Goal: Find specific page/section: Find specific page/section

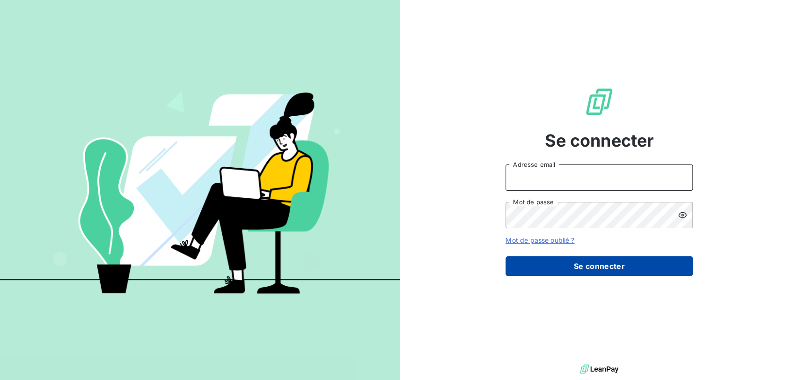
type input "[PERSON_NAME][EMAIL_ADDRESS][DOMAIN_NAME]"
click at [559, 267] on button "Se connecter" at bounding box center [599, 266] width 187 height 20
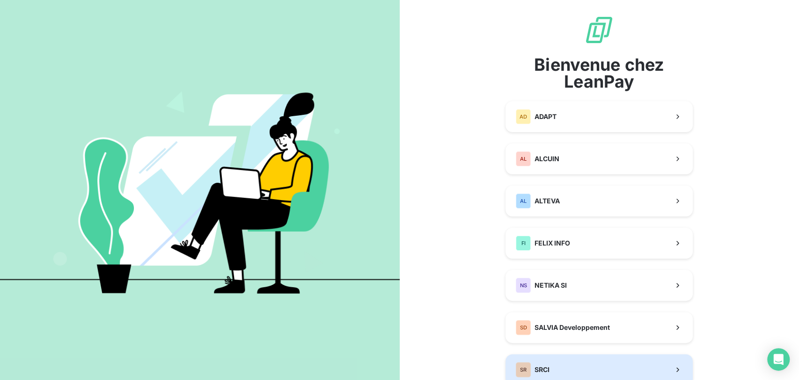
click at [537, 369] on span "SRCI" at bounding box center [542, 369] width 15 height 9
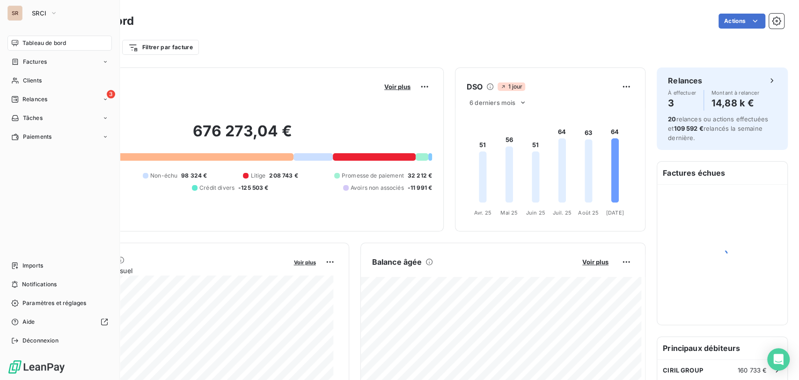
drag, startPoint x: 29, startPoint y: 79, endPoint x: 67, endPoint y: 91, distance: 40.1
click at [29, 80] on span "Clients" at bounding box center [32, 80] width 19 height 8
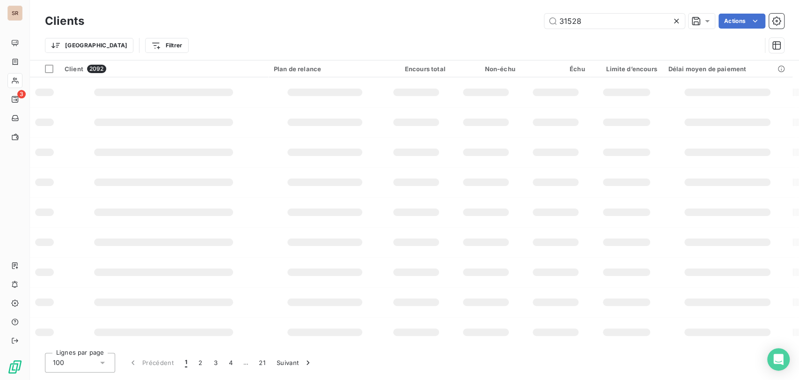
type input "31528"
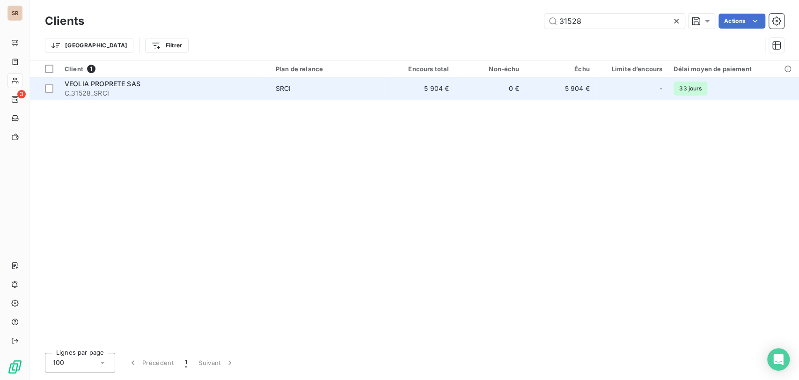
click at [88, 88] on div "VEOLIA PROPRETE SAS" at bounding box center [165, 83] width 200 height 9
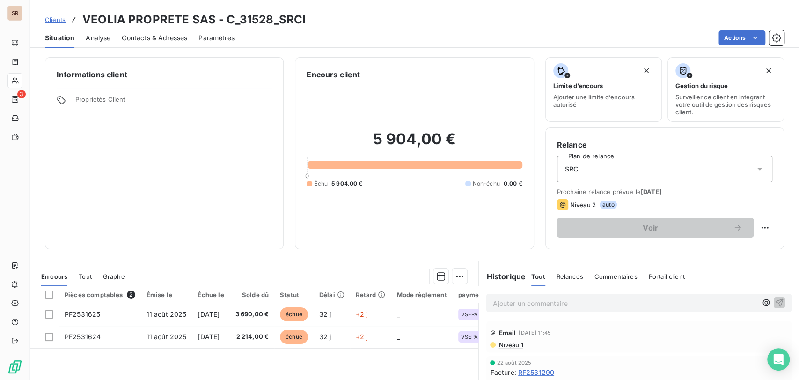
click at [506, 301] on p "Ajouter un commentaire ﻿" at bounding box center [625, 303] width 264 height 12
click at [493, 301] on span "Les factures ont été échues le [DATE], elles sont en cours de règlement" at bounding box center [605, 302] width 224 height 8
click at [775, 301] on icon "button" at bounding box center [779, 301] width 9 height 9
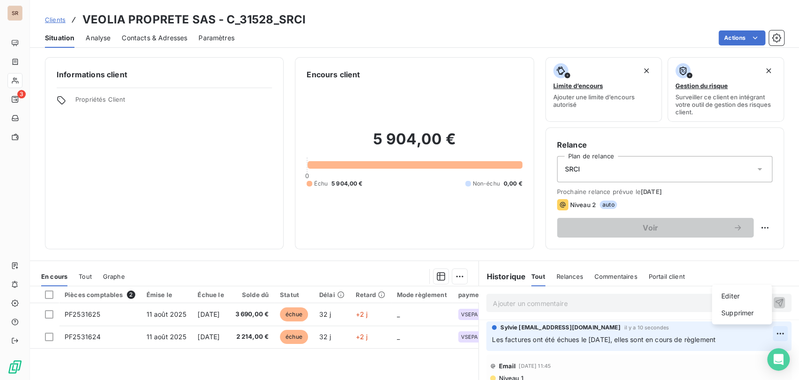
click at [760, 334] on html "SR 3 Clients VEOLIA PROPRETE SAS - C_31528_SRCI Situation Analyse Contacts & Ad…" at bounding box center [399, 190] width 799 height 380
click at [728, 299] on div "Editer" at bounding box center [742, 295] width 52 height 15
click at [492, 340] on span "Les factures ont été échues le [DATE], elles sont en cours de règlement" at bounding box center [604, 339] width 224 height 8
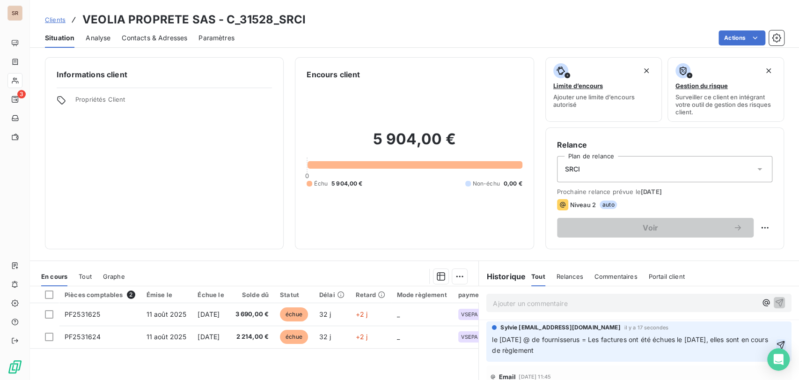
click at [776, 342] on icon "button" at bounding box center [780, 344] width 9 height 9
click at [764, 332] on html "SR 3 Clients VEOLIA PROPRETE SAS - C_31528_SRCI Situation Analyse Contacts & Ad…" at bounding box center [399, 190] width 799 height 380
click at [730, 298] on div "Editer" at bounding box center [742, 295] width 52 height 15
click at [579, 342] on span "le [DATE] @ de fournisserus = Les factures ont été échues le [DATE], elles sont…" at bounding box center [631, 344] width 278 height 19
click at [776, 346] on icon "button" at bounding box center [780, 344] width 9 height 9
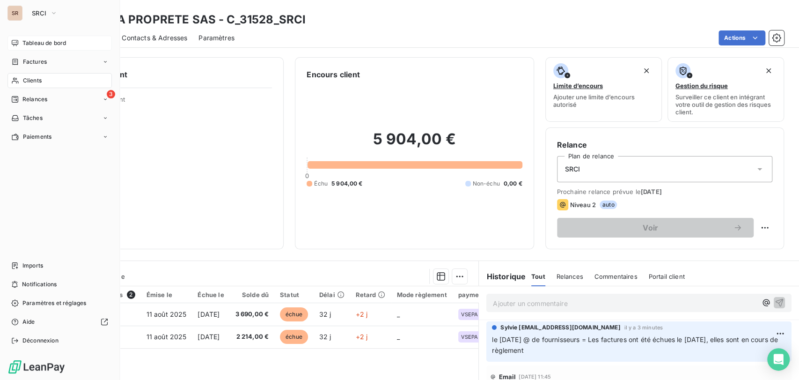
click at [25, 44] on span "Tableau de bord" at bounding box center [44, 43] width 44 height 8
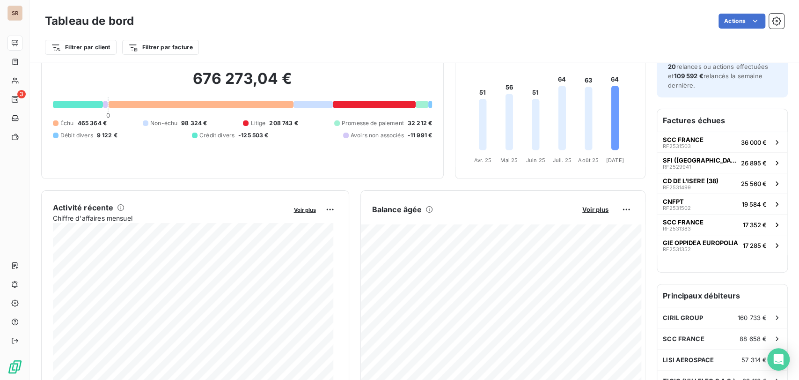
scroll to position [105, 0]
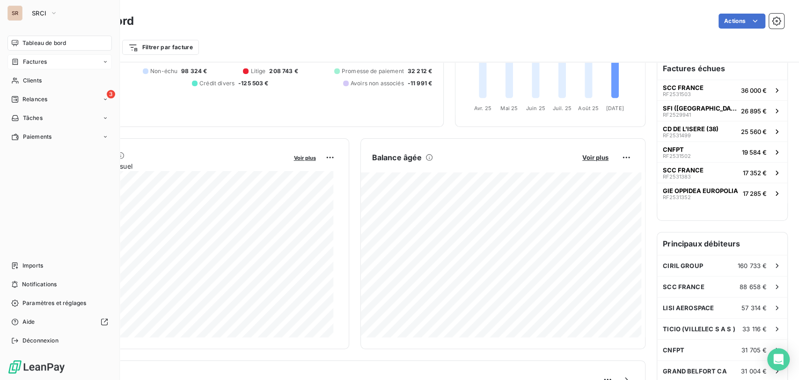
click at [37, 64] on span "Factures" at bounding box center [35, 62] width 24 height 8
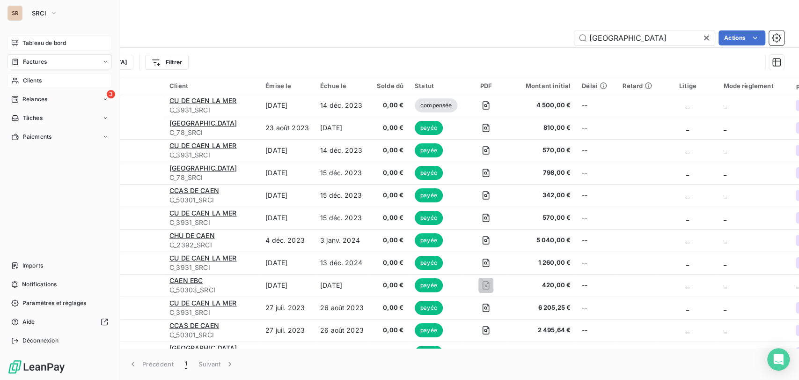
click at [33, 79] on span "Clients" at bounding box center [32, 80] width 19 height 8
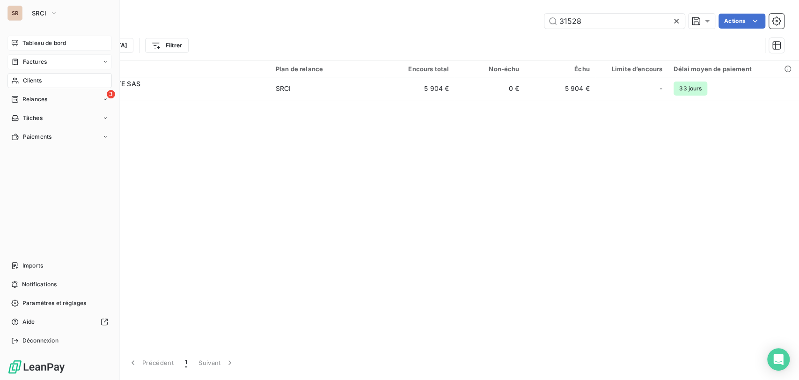
click at [32, 63] on span "Factures" at bounding box center [35, 62] width 24 height 8
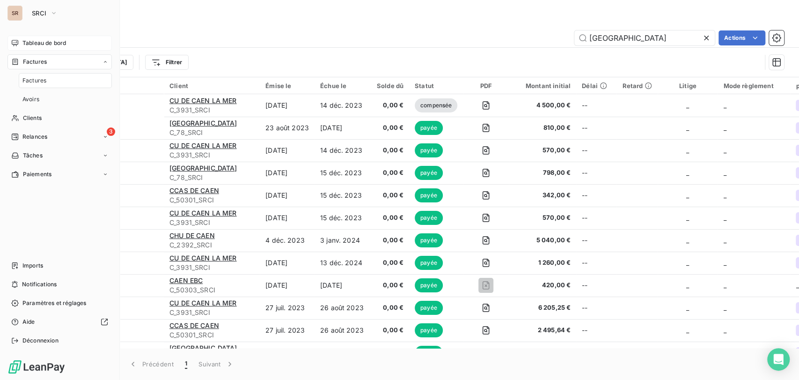
click at [33, 81] on span "Factures" at bounding box center [34, 80] width 24 height 8
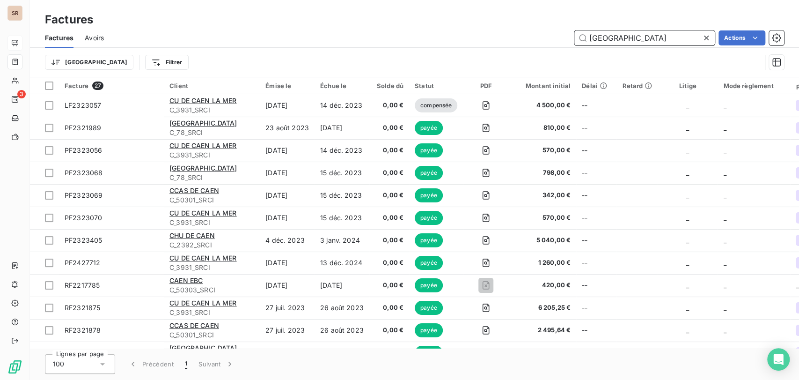
click at [632, 33] on input "[GEOGRAPHIC_DATA]" at bounding box center [644, 37] width 140 height 15
type input "c"
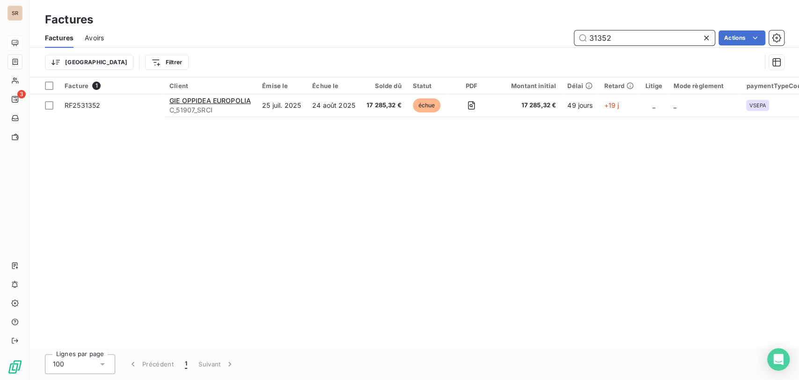
click at [624, 40] on input "31352" at bounding box center [644, 37] width 140 height 15
type input "3"
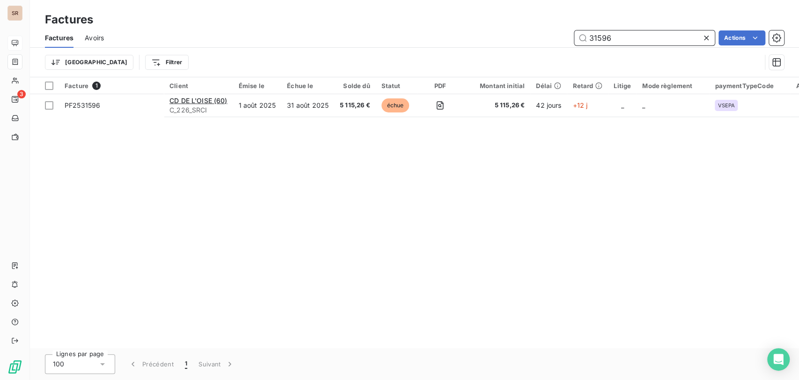
drag, startPoint x: 611, startPoint y: 39, endPoint x: 574, endPoint y: 42, distance: 37.1
click at [574, 42] on input "31596" at bounding box center [644, 37] width 140 height 15
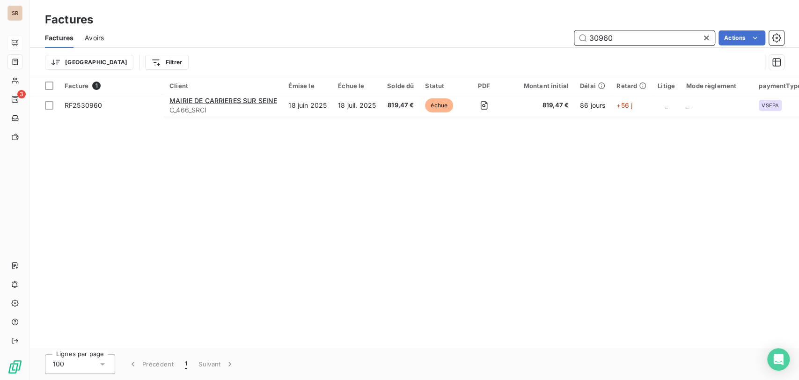
drag, startPoint x: 620, startPoint y: 38, endPoint x: 547, endPoint y: 43, distance: 73.2
click at [551, 44] on div "30960 Actions" at bounding box center [449, 37] width 669 height 15
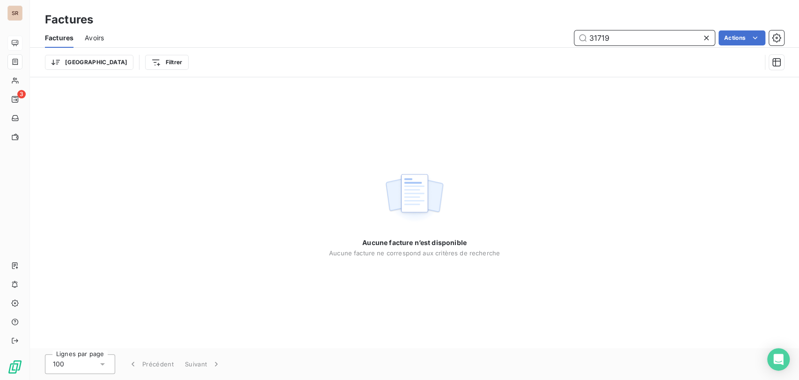
click at [615, 38] on input "31719" at bounding box center [644, 37] width 140 height 15
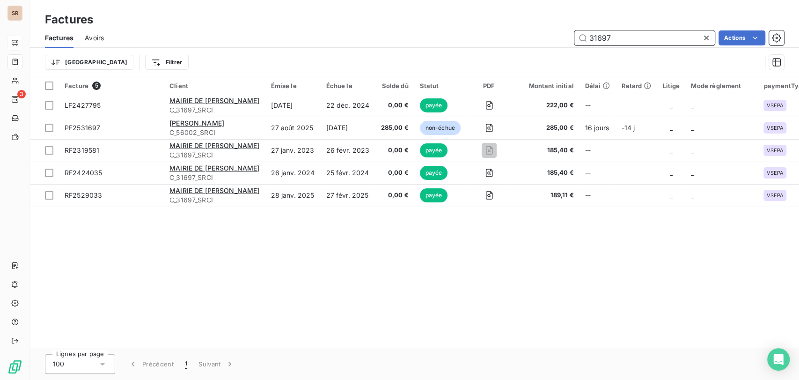
click at [621, 31] on input "31697" at bounding box center [644, 37] width 140 height 15
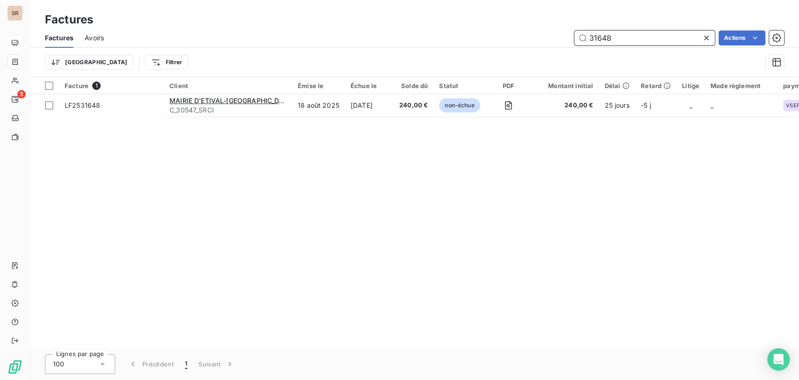
click at [617, 38] on input "31648" at bounding box center [644, 37] width 140 height 15
click at [617, 36] on input "31441" at bounding box center [644, 37] width 140 height 15
click at [613, 39] on input "31440" at bounding box center [644, 37] width 140 height 15
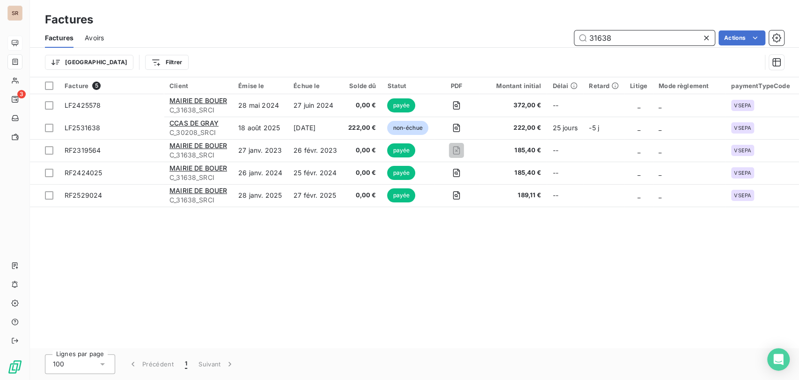
click at [618, 37] on input "31638" at bounding box center [644, 37] width 140 height 15
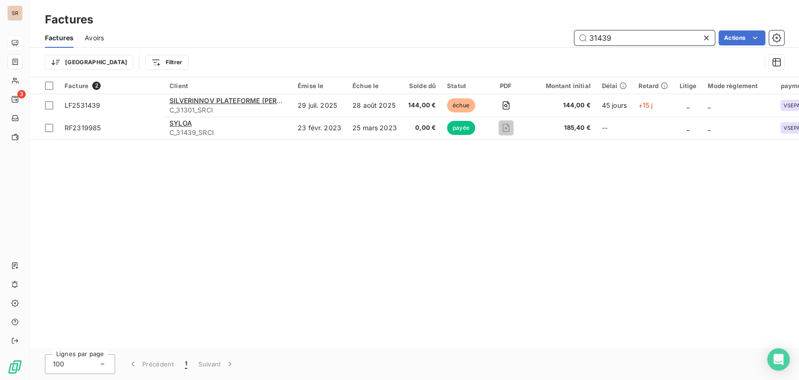
drag, startPoint x: 610, startPoint y: 37, endPoint x: 569, endPoint y: 35, distance: 41.7
click at [570, 35] on div "31439 Actions" at bounding box center [449, 37] width 669 height 15
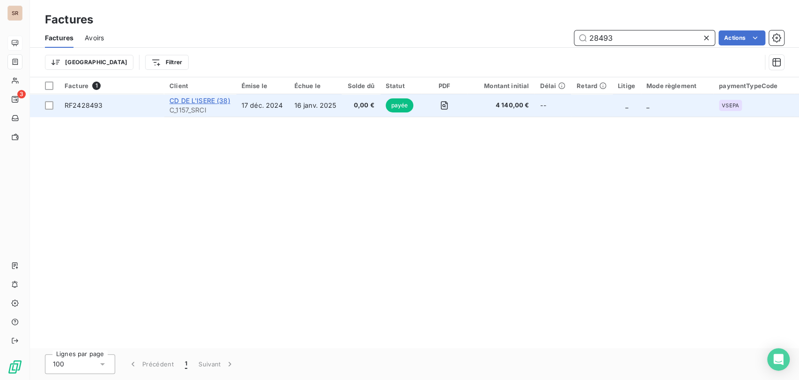
type input "28493"
click at [193, 102] on span "CD DE L'ISERE (38)" at bounding box center [199, 100] width 61 height 8
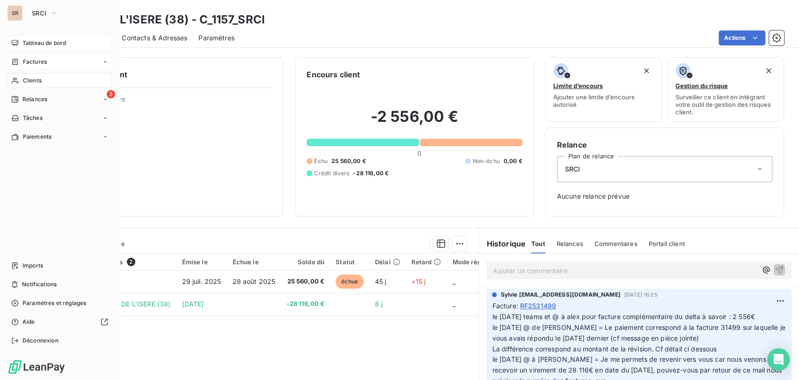
click at [23, 59] on span "Factures" at bounding box center [35, 62] width 24 height 8
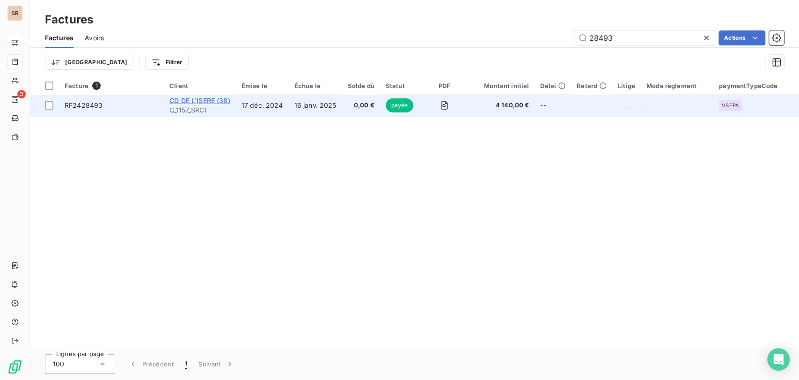
click at [191, 99] on span "CD DE L'ISERE (38)" at bounding box center [199, 100] width 61 height 8
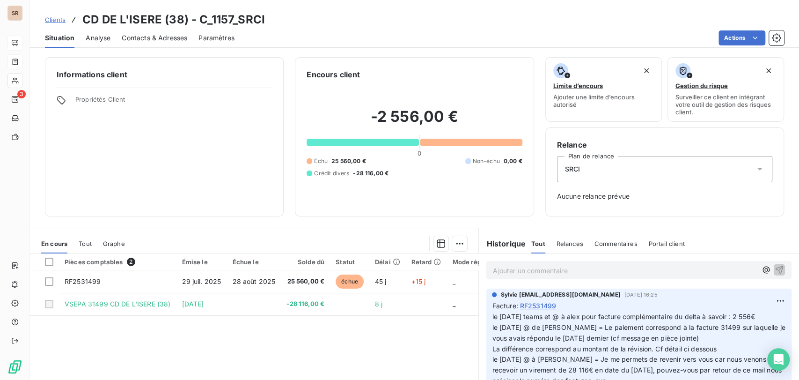
click at [86, 243] on span "Tout" at bounding box center [85, 243] width 13 height 7
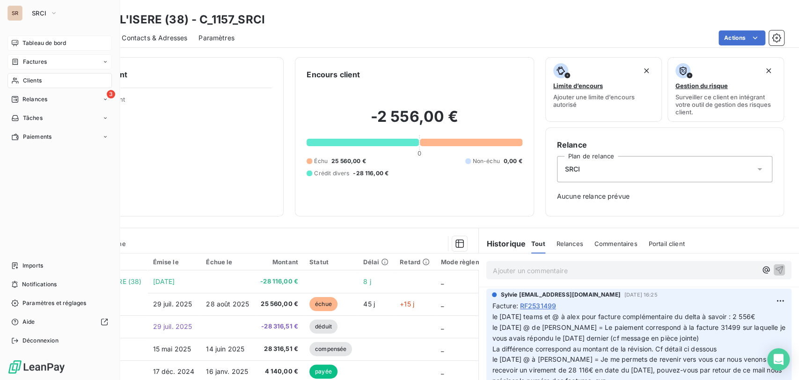
click at [16, 80] on icon at bounding box center [15, 80] width 8 height 7
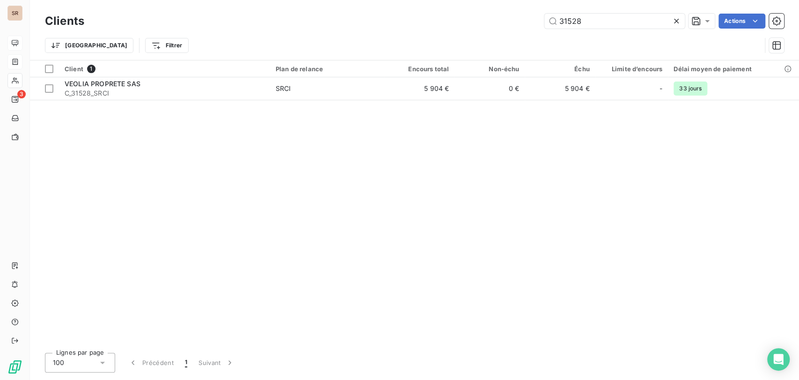
drag, startPoint x: 523, startPoint y: 22, endPoint x: 488, endPoint y: 20, distance: 35.7
click at [490, 23] on div "31528 Actions" at bounding box center [440, 21] width 689 height 15
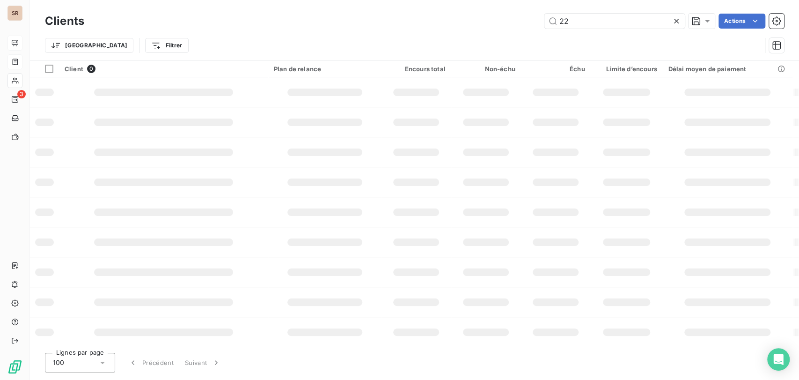
type input "2"
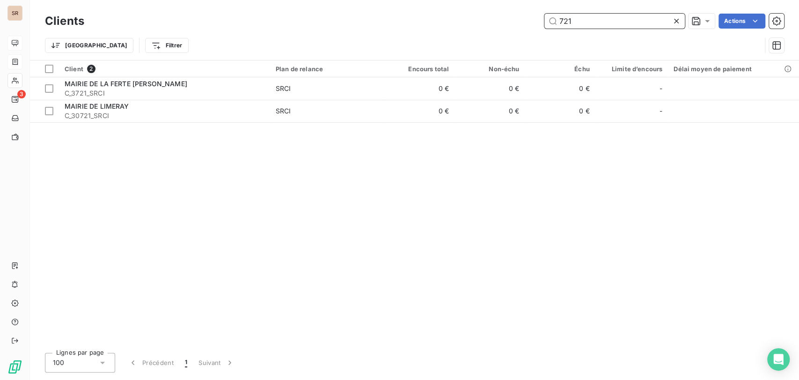
drag, startPoint x: 574, startPoint y: 19, endPoint x: 533, endPoint y: 12, distance: 41.3
click at [541, 20] on div "721 Actions" at bounding box center [440, 21] width 689 height 15
type input "55206"
